Goal: Information Seeking & Learning: Learn about a topic

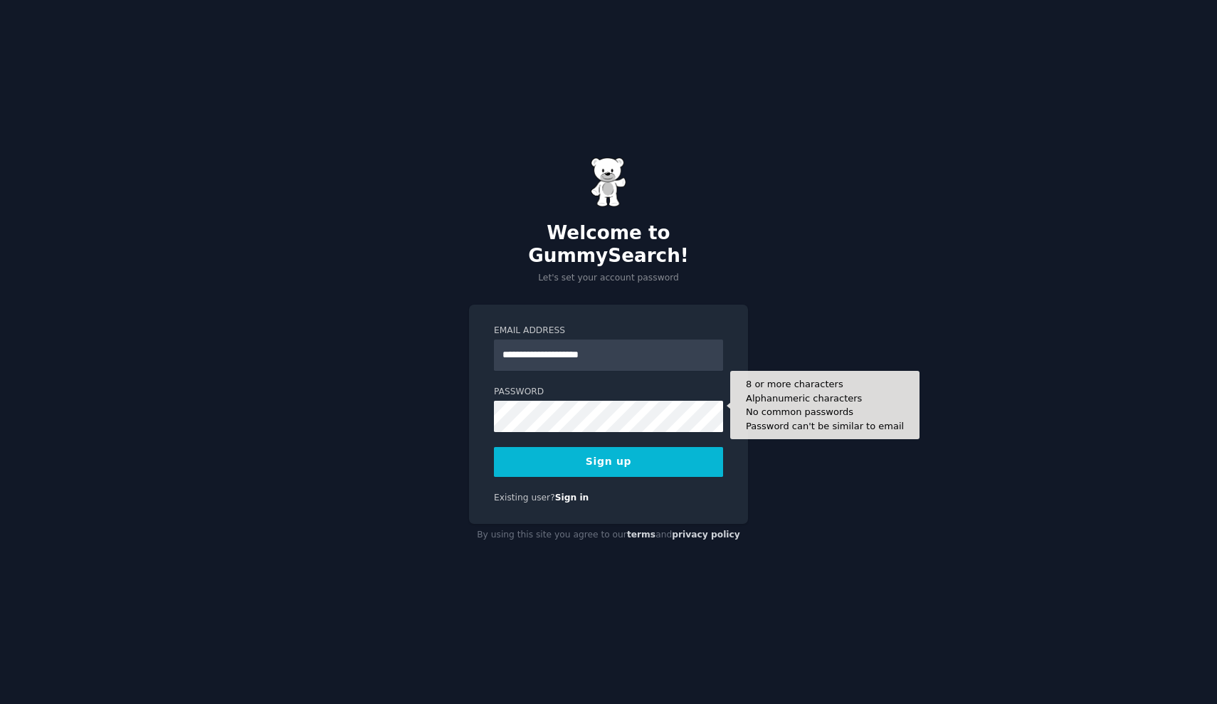
type input "**********"
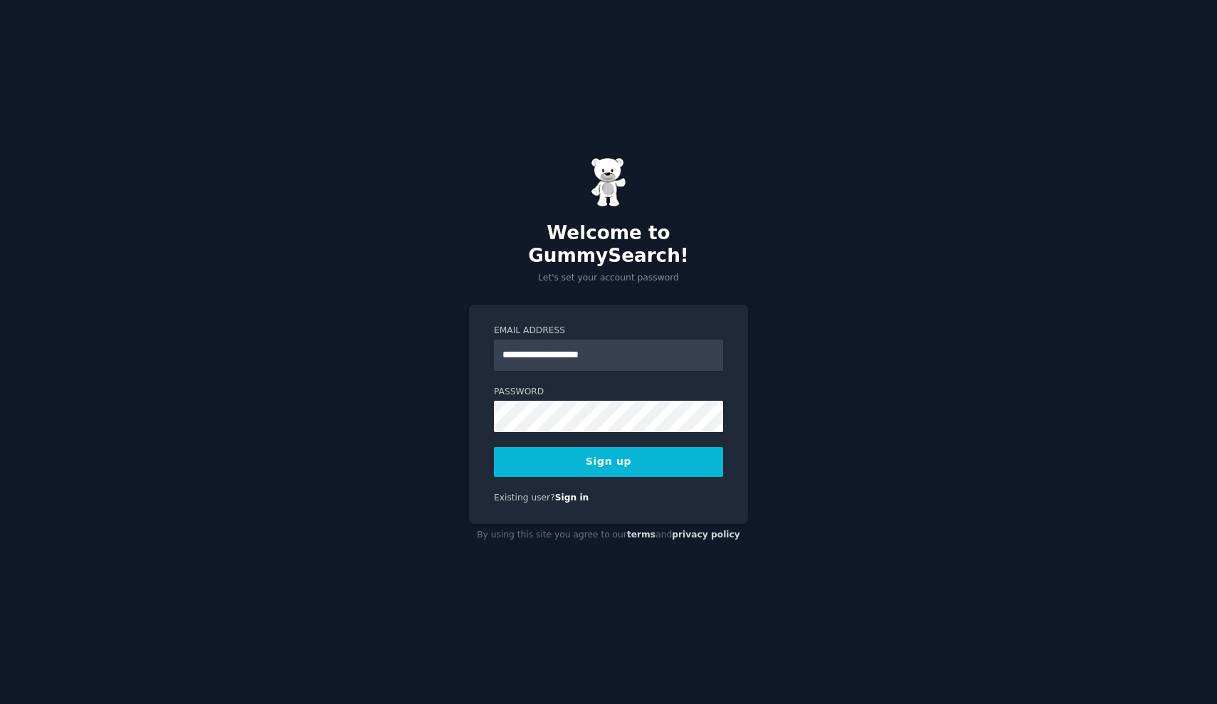
click at [584, 451] on button "Sign up" at bounding box center [608, 462] width 229 height 30
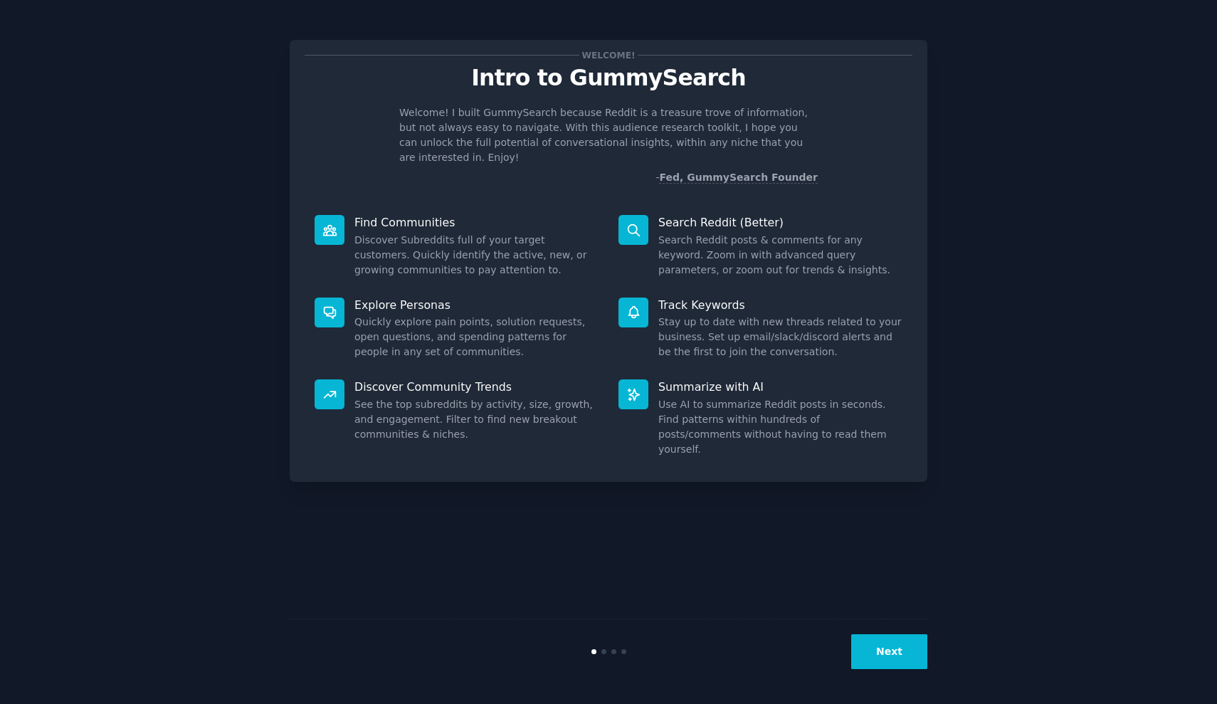
click at [646, 220] on div at bounding box center [634, 230] width 30 height 30
click at [641, 223] on icon at bounding box center [633, 230] width 15 height 15
click at [900, 647] on button "Next" at bounding box center [889, 651] width 76 height 35
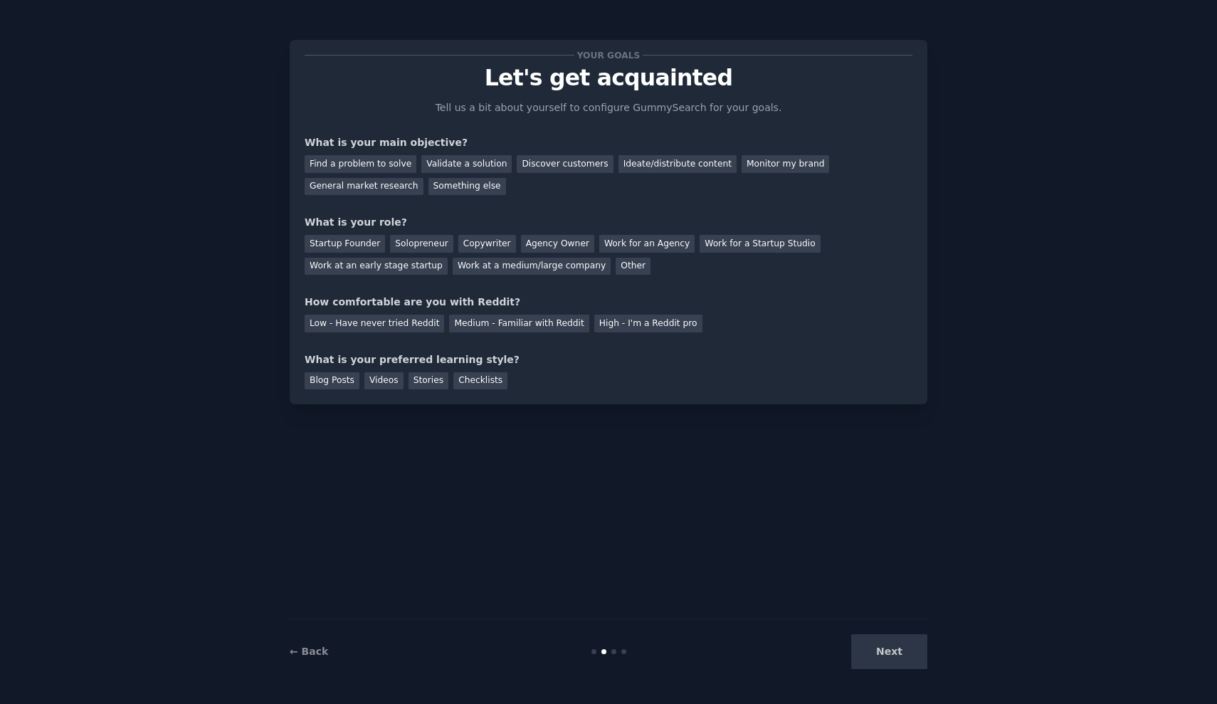
click at [900, 647] on div "Next" at bounding box center [821, 651] width 213 height 35
click at [455, 183] on div "Something else" at bounding box center [468, 187] width 78 height 18
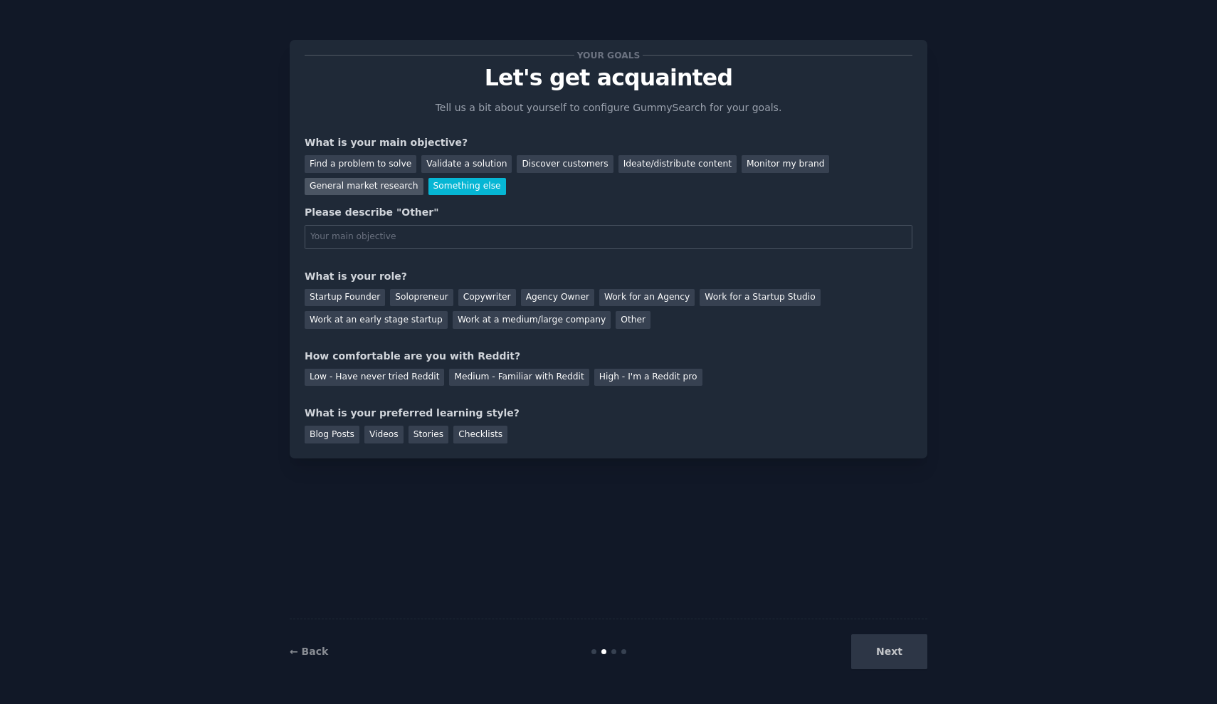
click at [381, 189] on div "General market research" at bounding box center [364, 187] width 119 height 18
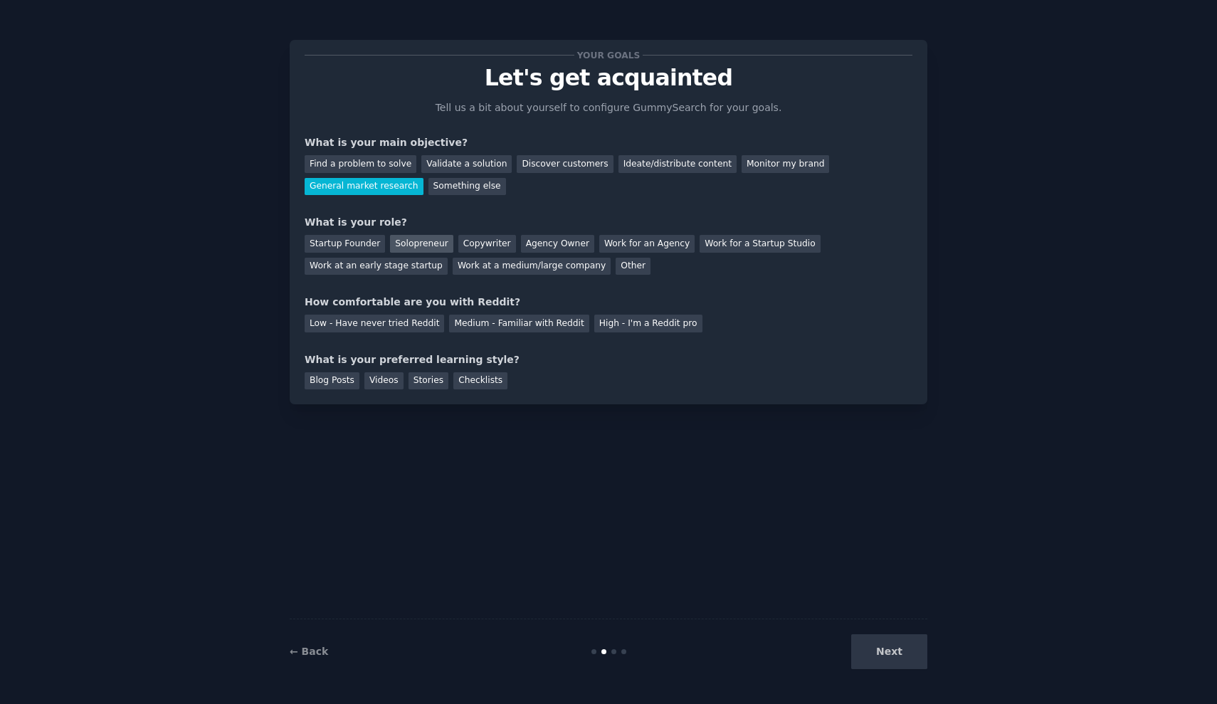
click at [406, 247] on div "Solopreneur" at bounding box center [421, 244] width 63 height 18
click at [490, 328] on div "Medium - Familiar with Reddit" at bounding box center [519, 324] width 140 height 18
click at [361, 374] on div "Blog Posts Videos Stories Checklists" at bounding box center [609, 378] width 608 height 23
click at [369, 374] on div "Videos" at bounding box center [383, 381] width 39 height 18
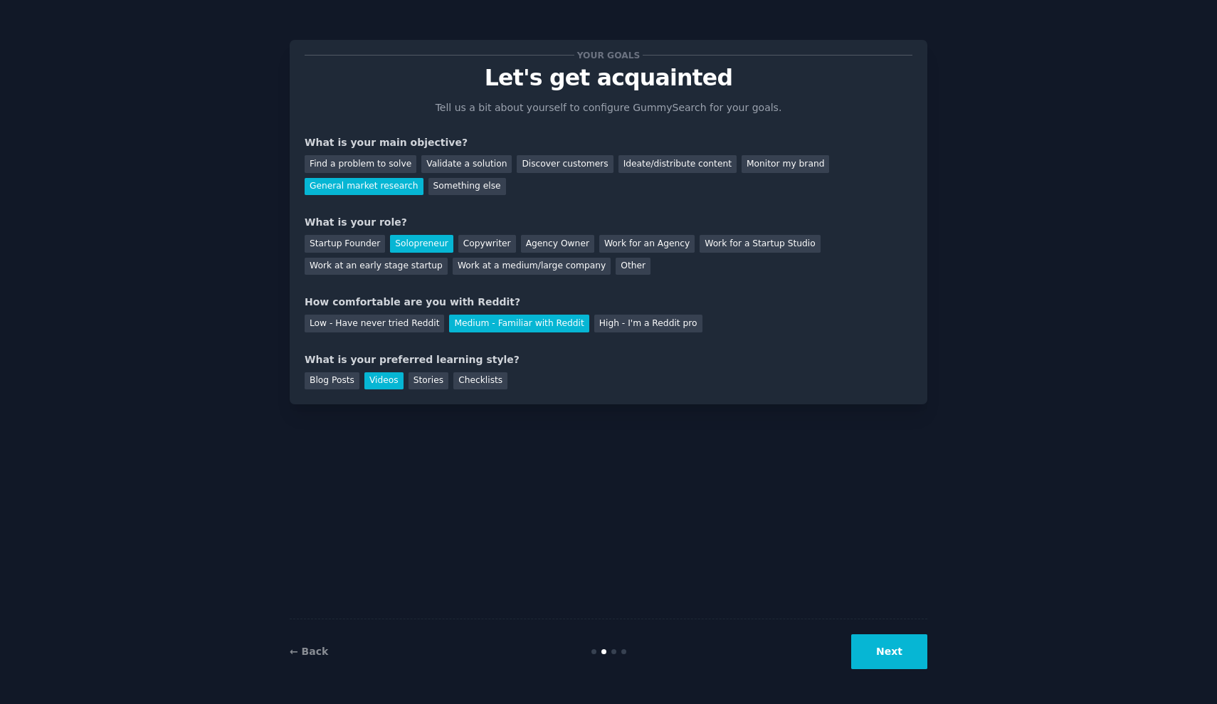
click at [890, 671] on div "← Back Next" at bounding box center [609, 651] width 638 height 65
click at [886, 655] on button "Next" at bounding box center [889, 651] width 76 height 35
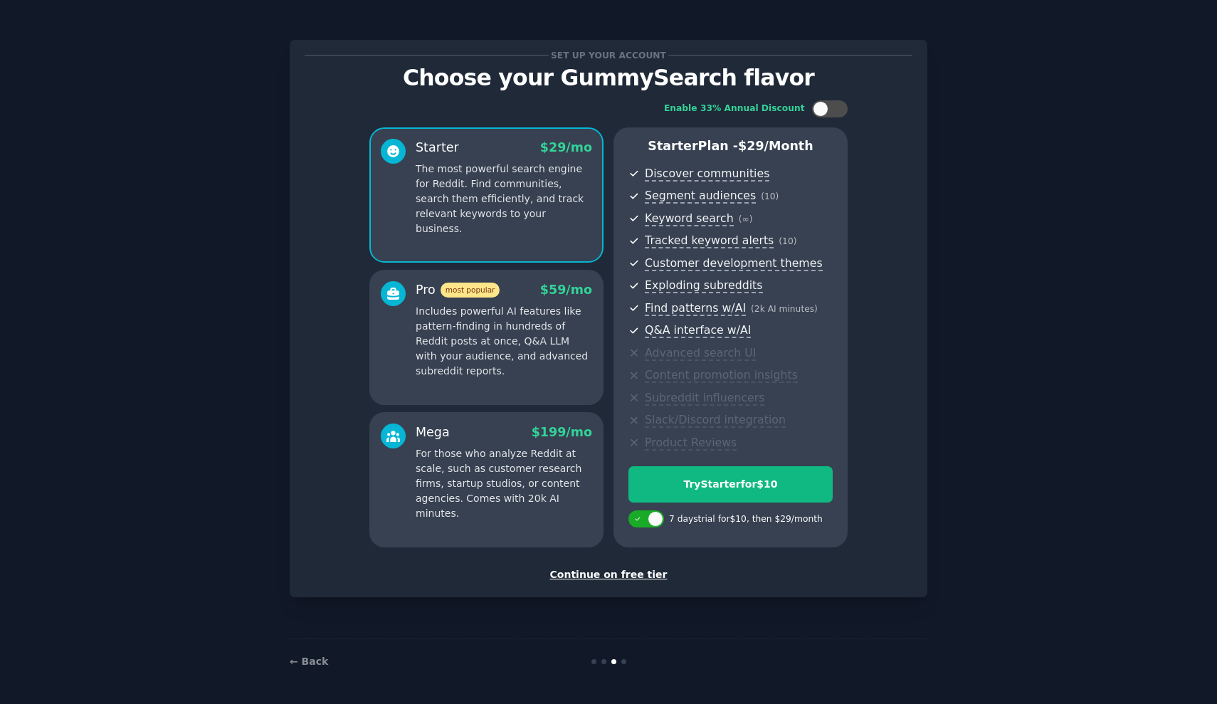
click at [644, 568] on div "Continue on free tier" at bounding box center [609, 574] width 608 height 15
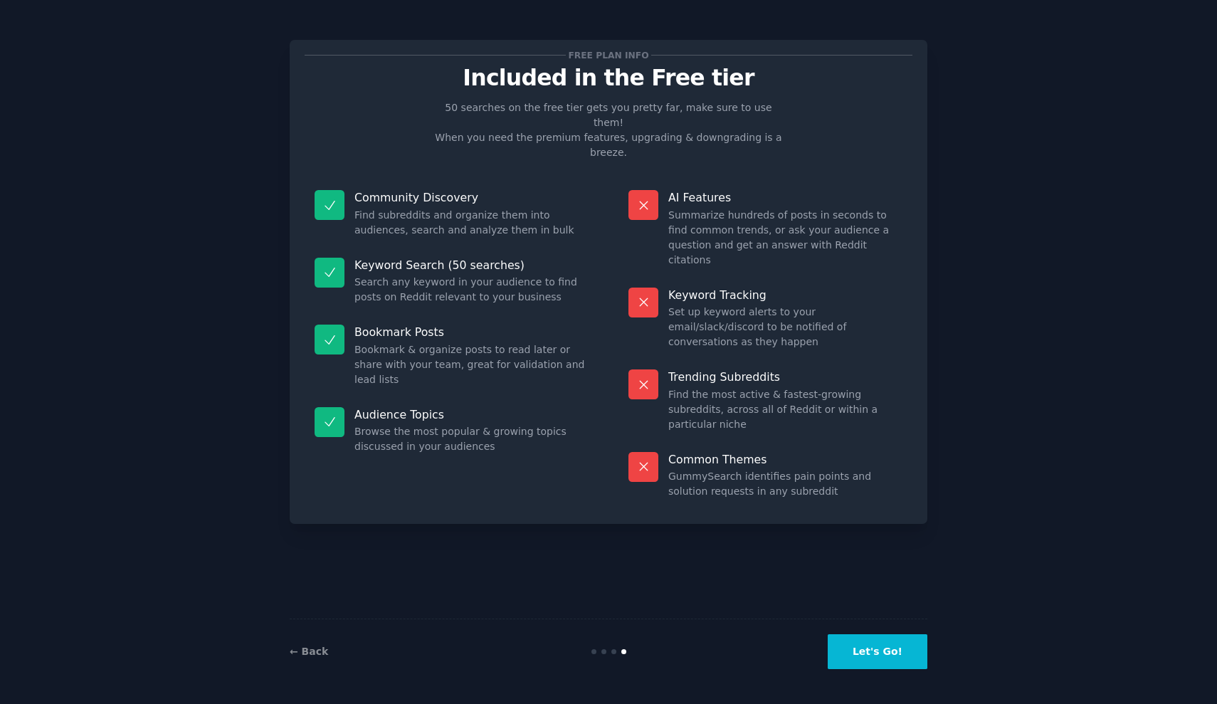
click at [883, 640] on button "Let's Go!" at bounding box center [878, 651] width 100 height 35
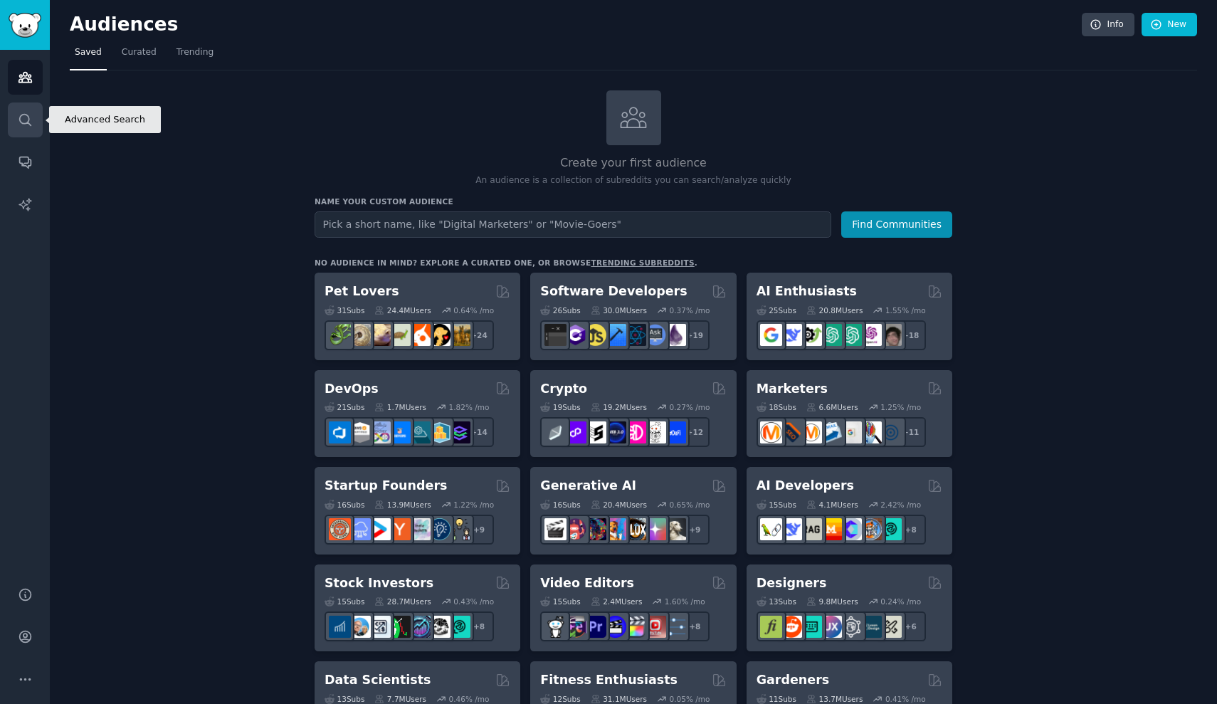
click at [16, 115] on link "Search" at bounding box center [25, 120] width 35 height 35
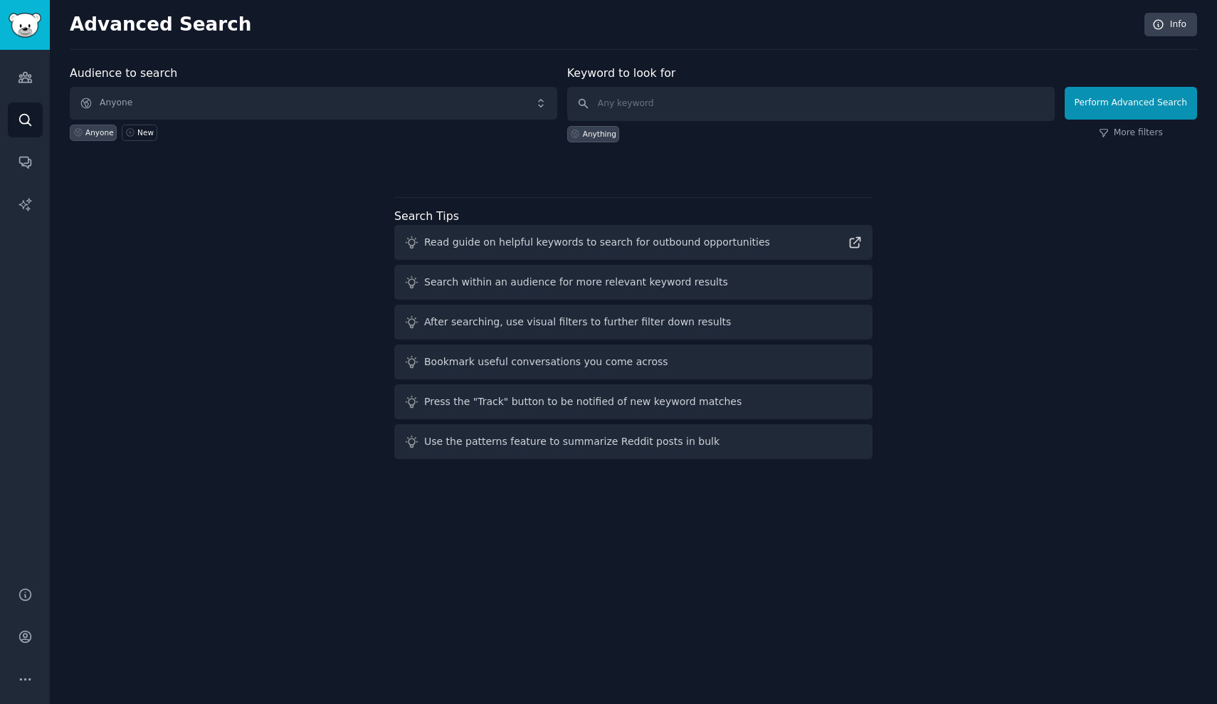
click at [203, 101] on span "Anyone" at bounding box center [314, 103] width 488 height 33
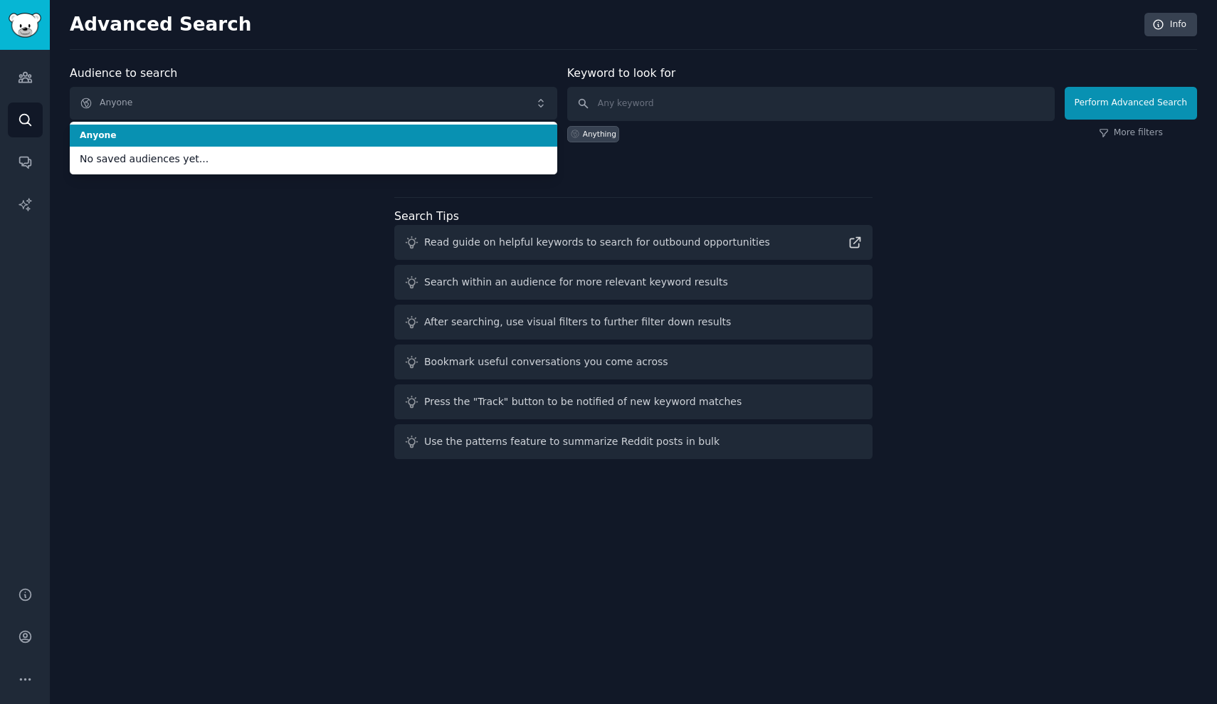
click at [203, 101] on span "Anyone" at bounding box center [314, 103] width 488 height 33
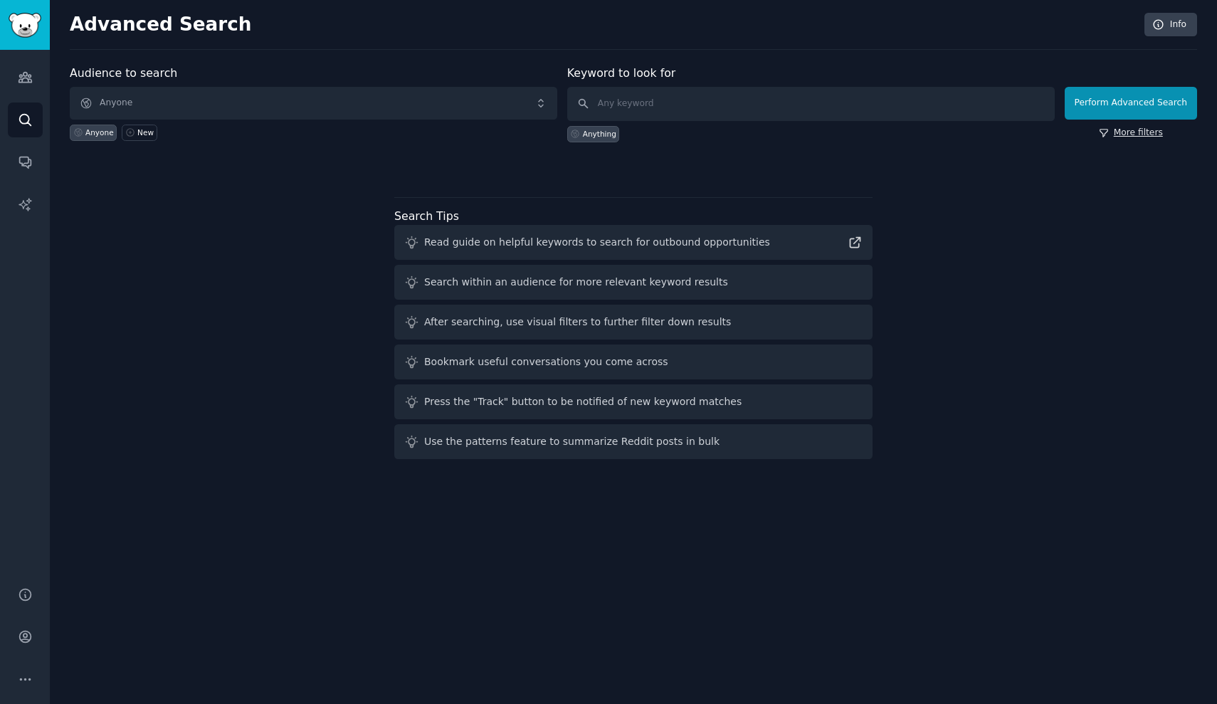
click at [1124, 136] on link "More filters" at bounding box center [1131, 133] width 64 height 13
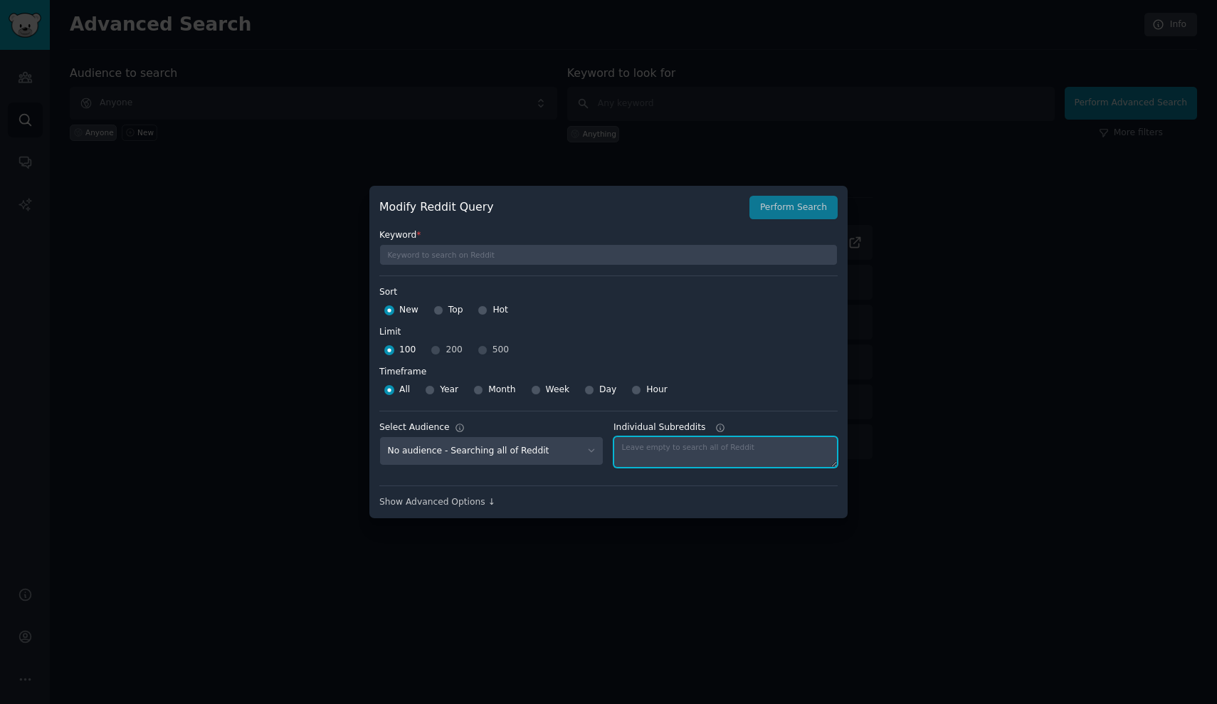
click at [653, 460] on textarea "Individual Subreddits" at bounding box center [726, 451] width 224 height 31
type textarea "chiraqology"
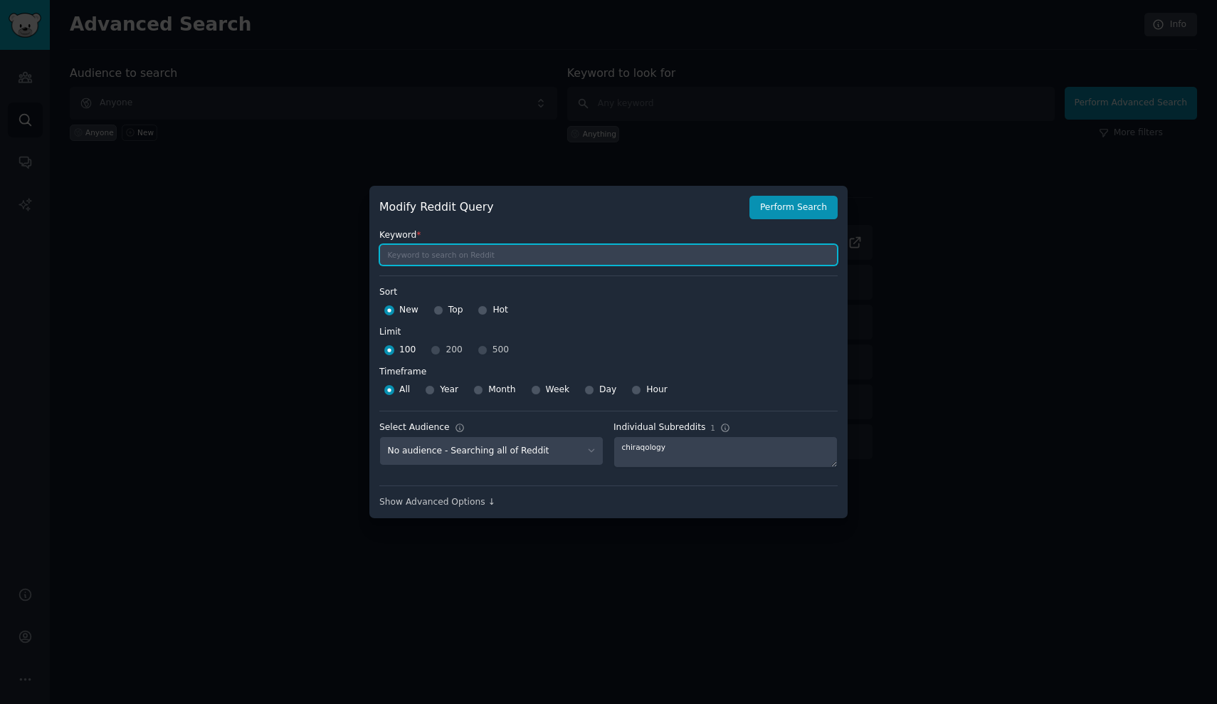
click at [514, 257] on input "text" at bounding box center [608, 254] width 458 height 21
type input "king von"
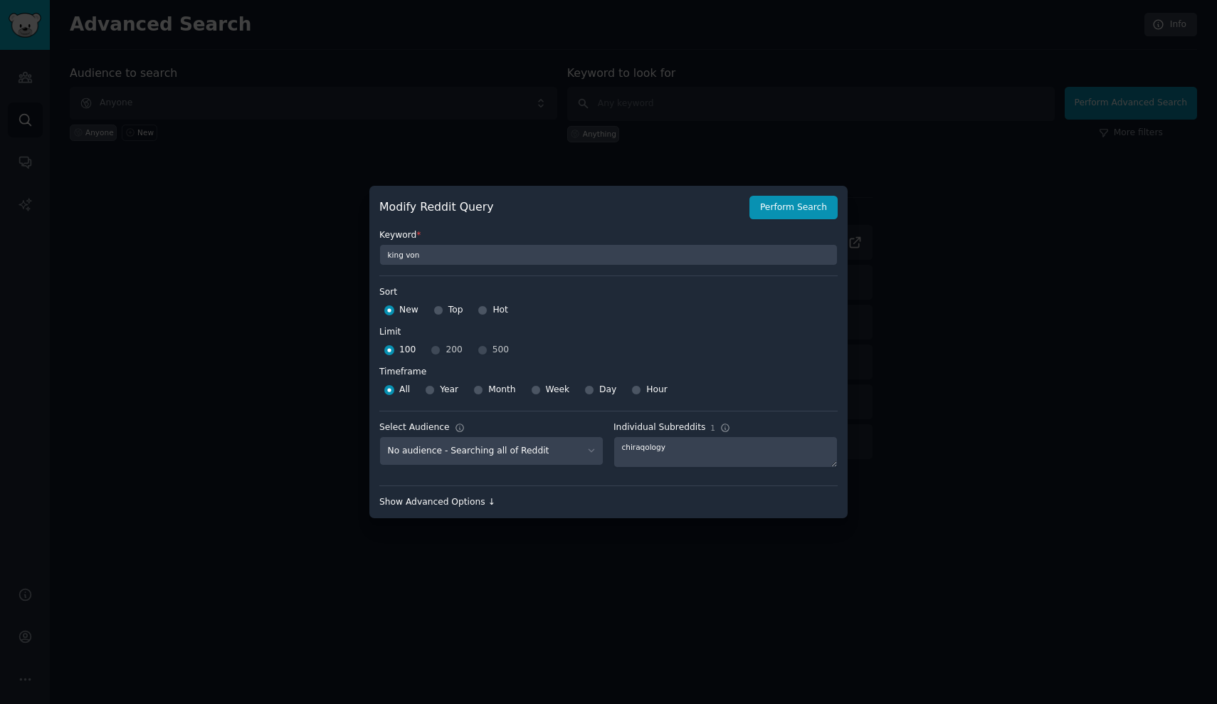
click at [443, 498] on div "Show Advanced Options ↓" at bounding box center [608, 502] width 458 height 13
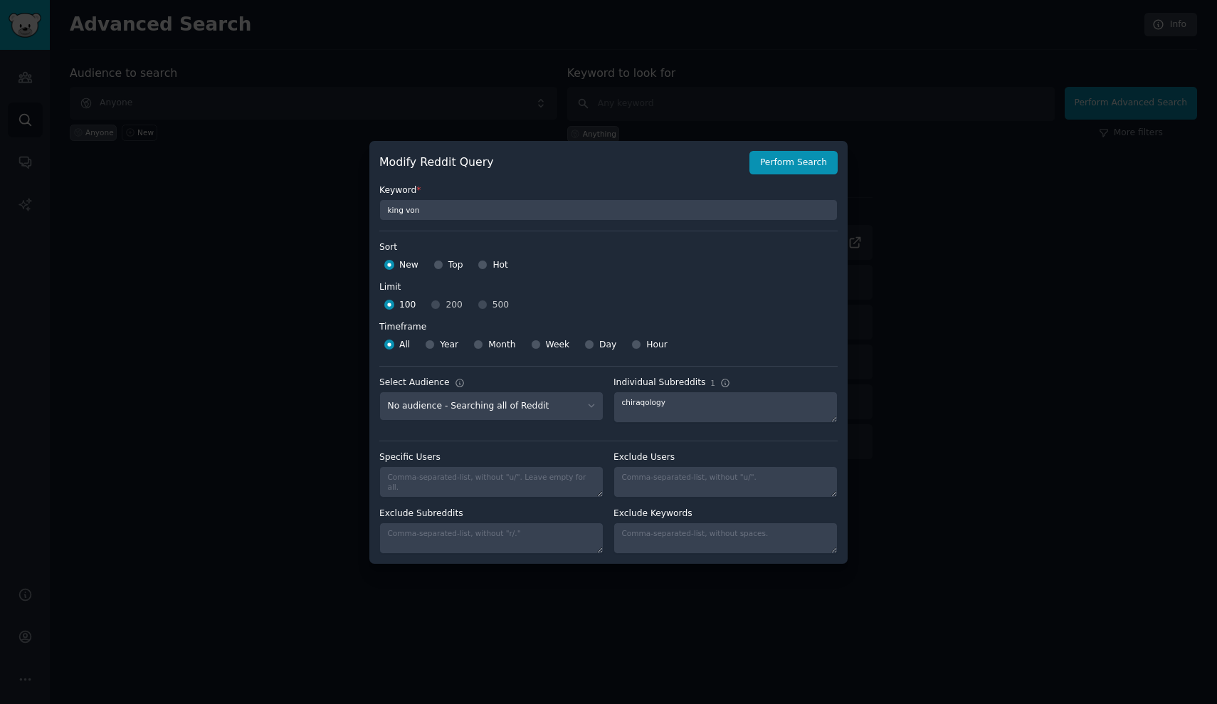
click at [878, 149] on div at bounding box center [608, 352] width 1217 height 704
